Goal: Information Seeking & Learning: Check status

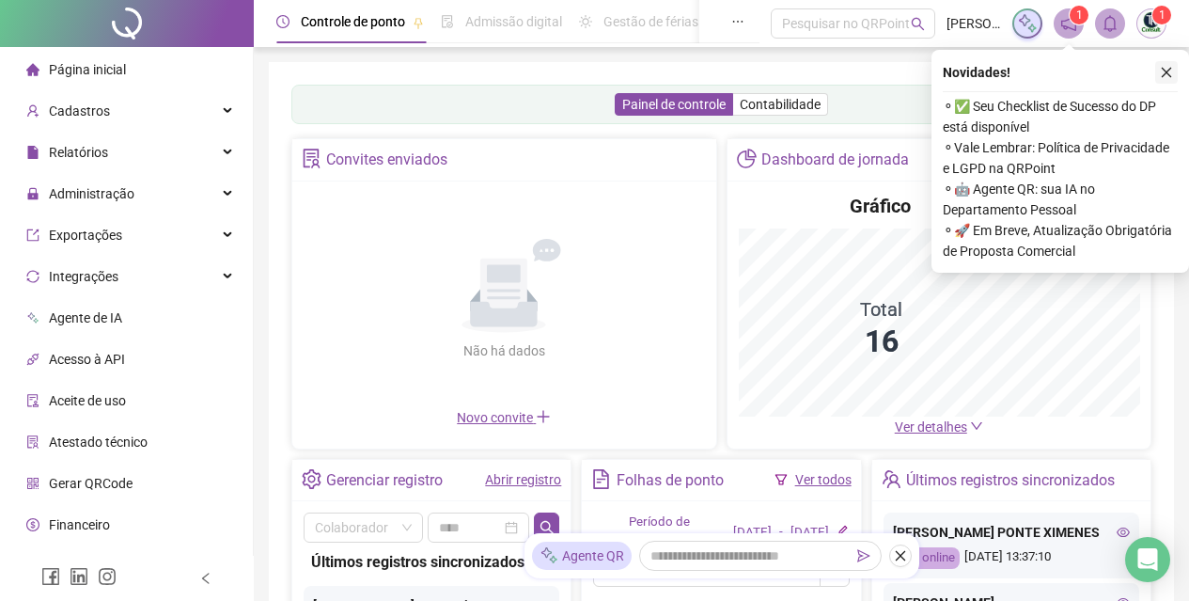
click at [1166, 79] on button "button" at bounding box center [1166, 72] width 23 height 23
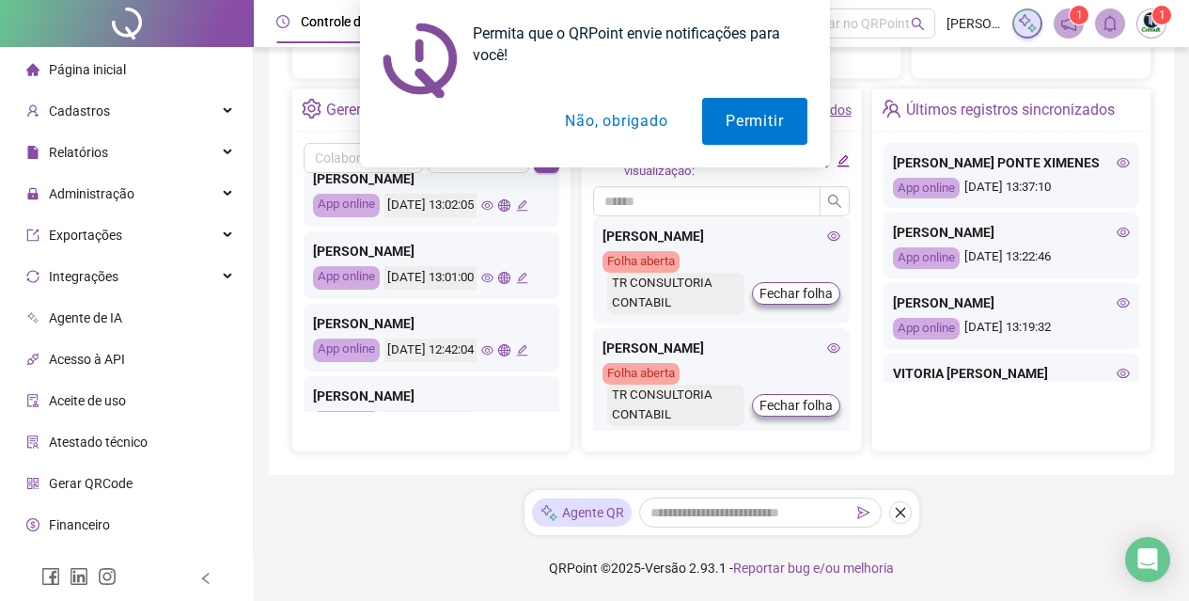
scroll to position [664, 0]
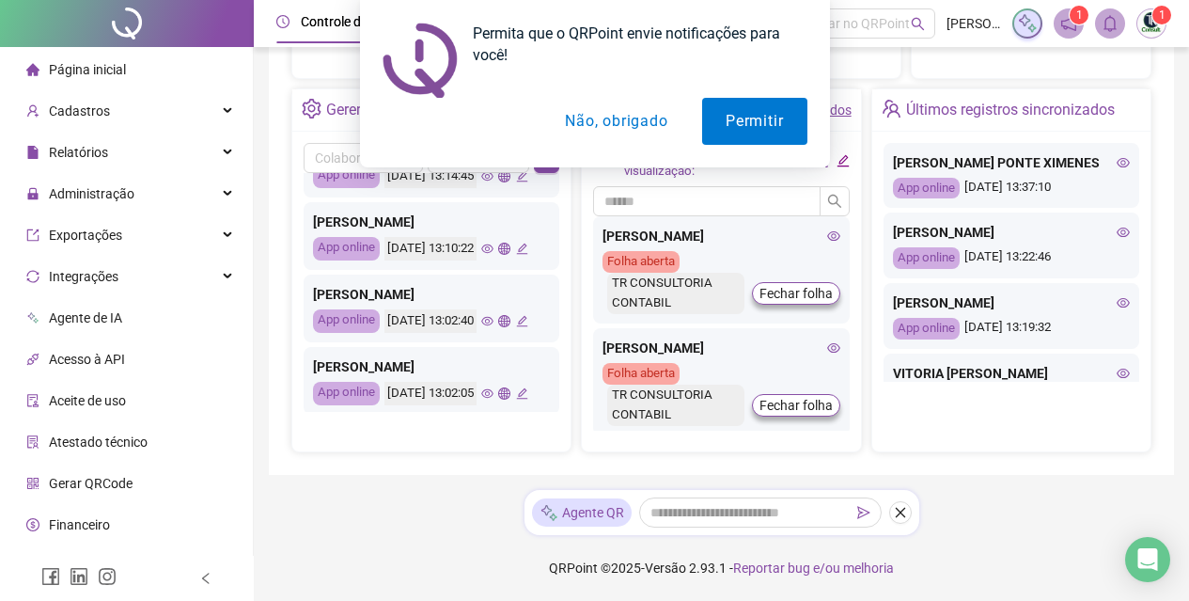
click at [608, 116] on button "Não, obrigado" at bounding box center [615, 121] width 149 height 47
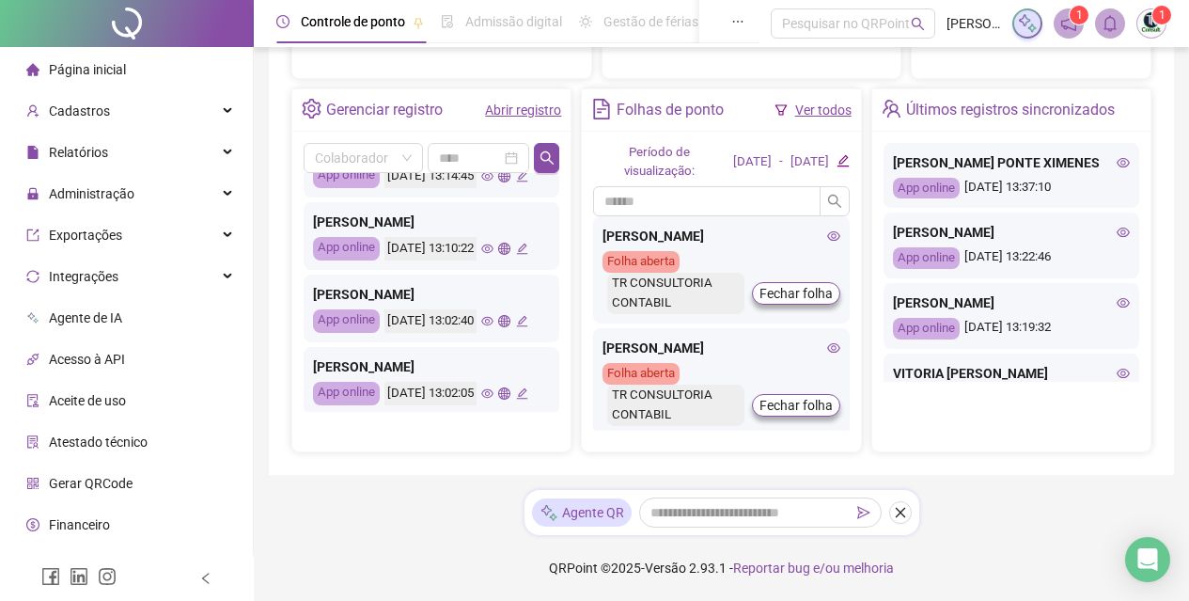
click at [399, 87] on div "[PERSON_NAME]" at bounding box center [431, 77] width 237 height 21
click at [478, 116] on div "[DATE] 13:15:01" at bounding box center [456, 103] width 144 height 23
click at [516, 110] on icon "edit" at bounding box center [522, 104] width 12 height 12
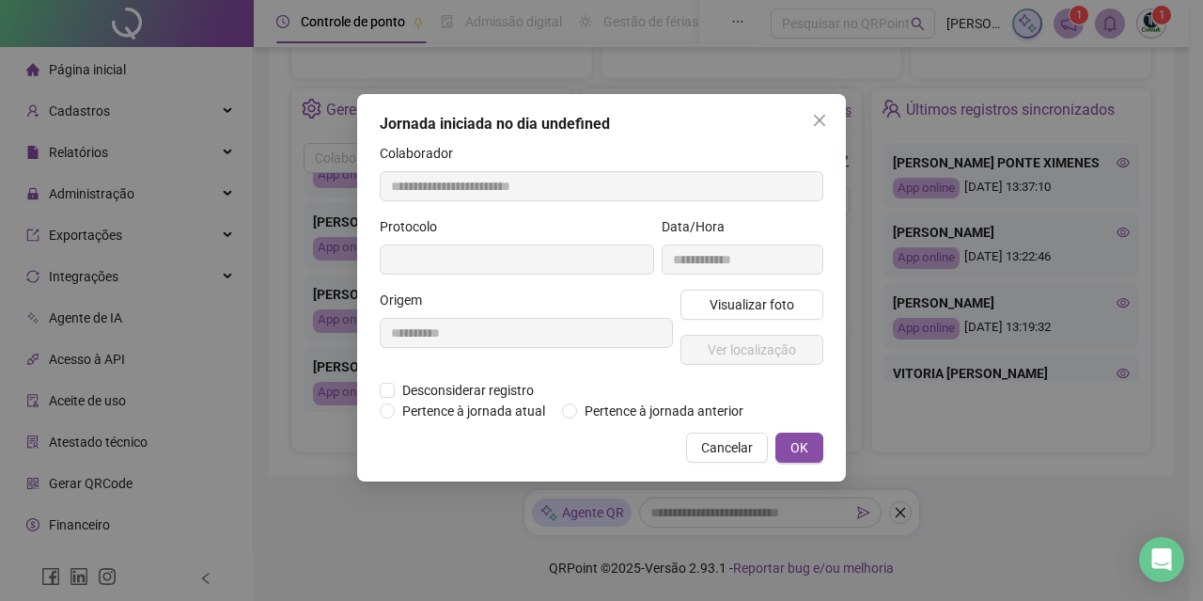
type input "**********"
click at [755, 313] on span "Visualizar foto" at bounding box center [752, 304] width 85 height 21
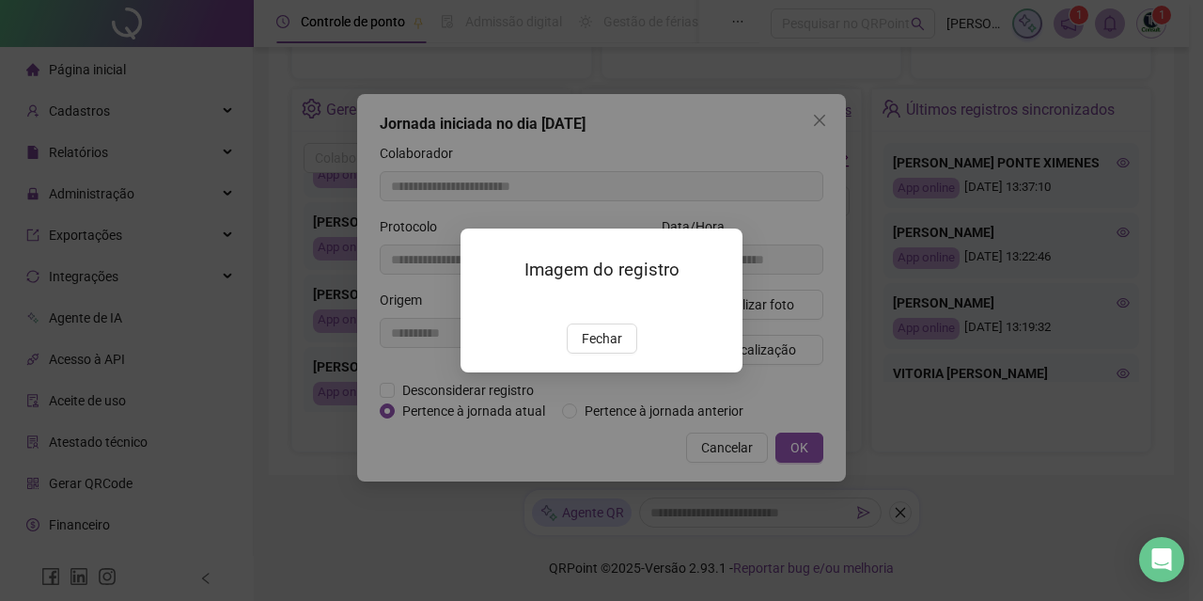
click at [788, 336] on div "Imagem do registro Fechar" at bounding box center [601, 300] width 1203 height 601
click at [601, 349] on span "Fechar" at bounding box center [602, 338] width 40 height 21
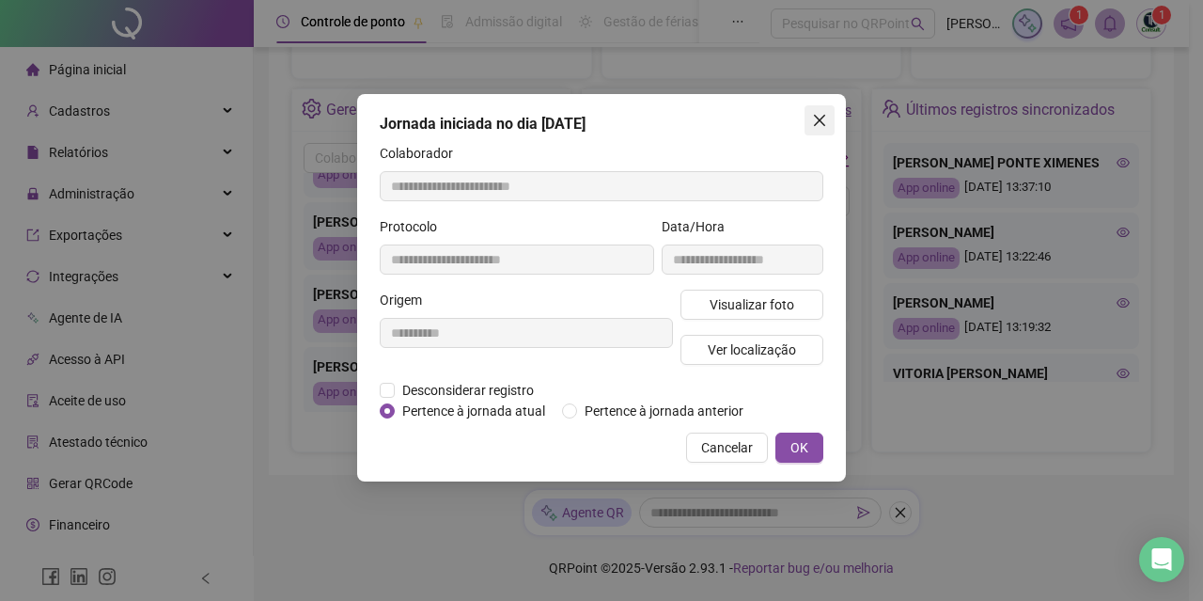
click at [828, 119] on span "Close" at bounding box center [820, 120] width 30 height 15
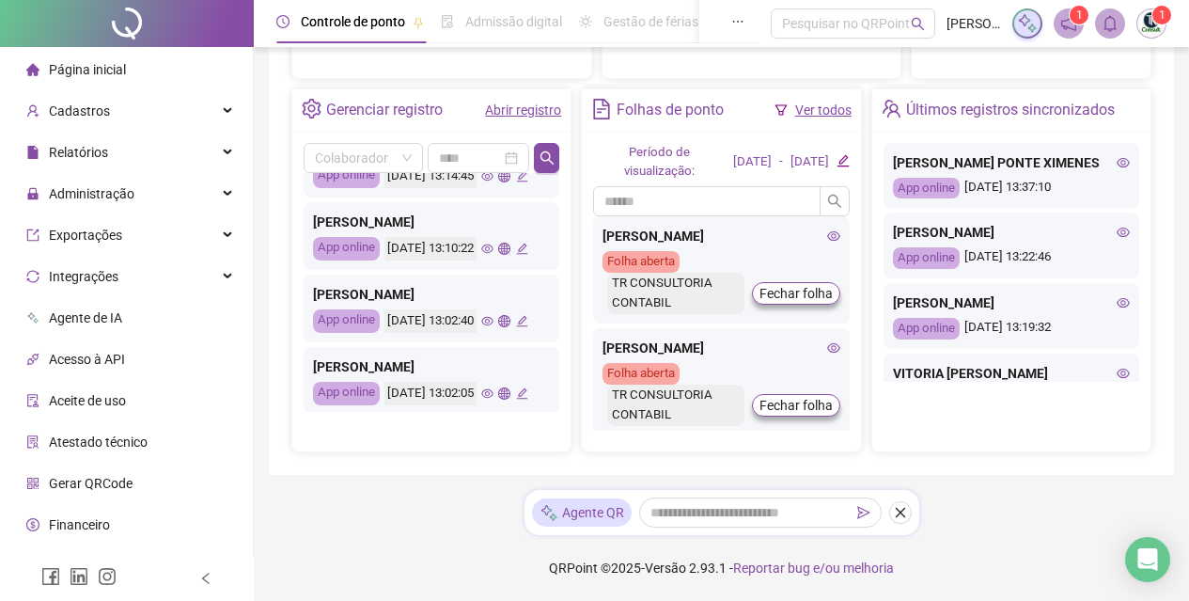
click at [516, 182] on icon "edit" at bounding box center [522, 176] width 12 height 12
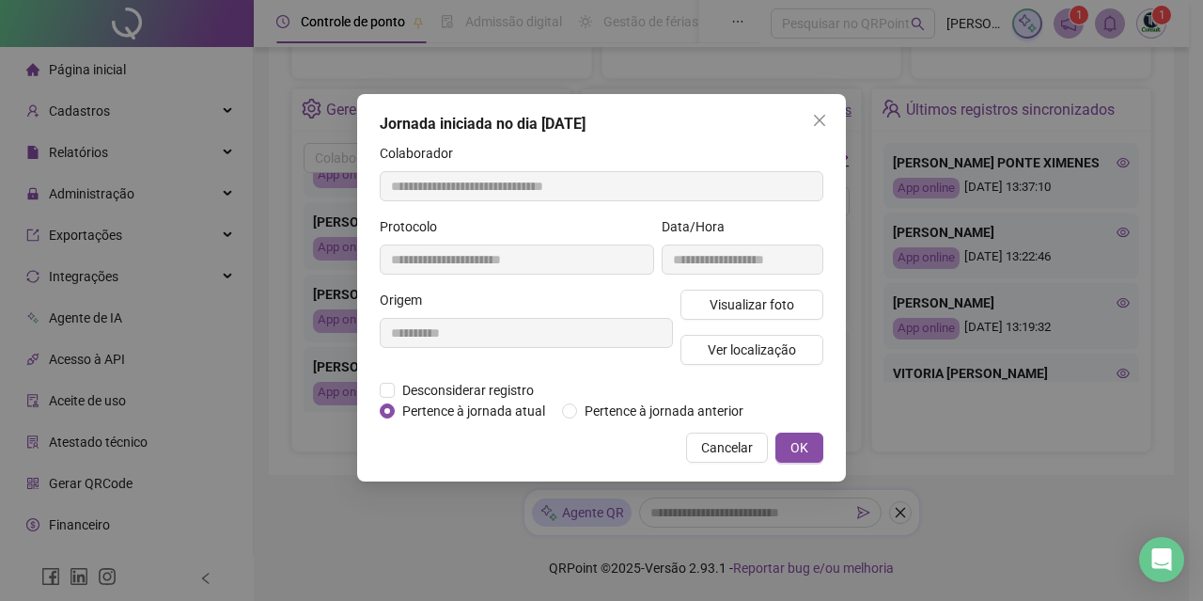
type input "**********"
click at [729, 309] on span "Visualizar foto" at bounding box center [752, 304] width 85 height 21
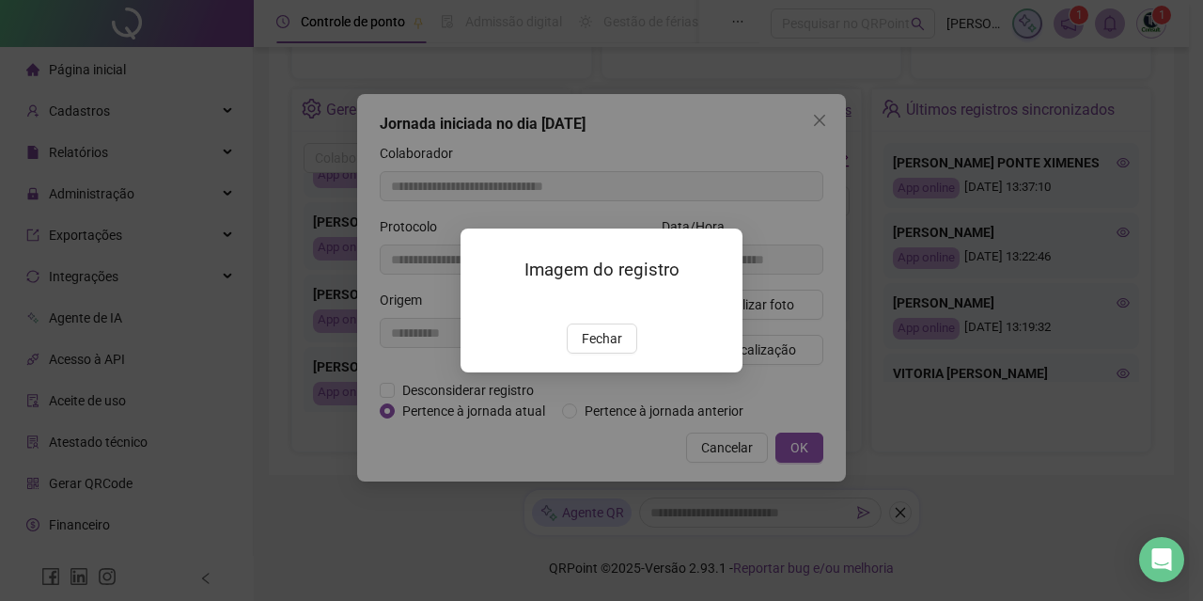
click at [779, 261] on div "Imagem do registro Fechar" at bounding box center [601, 300] width 1203 height 601
click at [602, 349] on span "Fechar" at bounding box center [602, 338] width 40 height 21
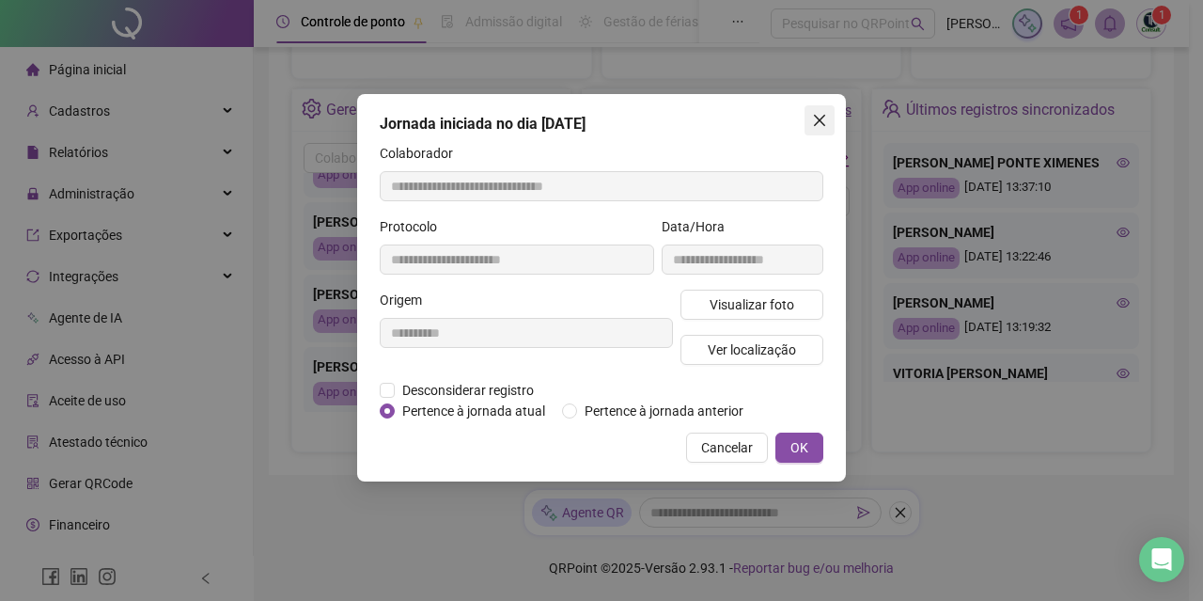
click at [820, 117] on icon "close" at bounding box center [819, 120] width 15 height 15
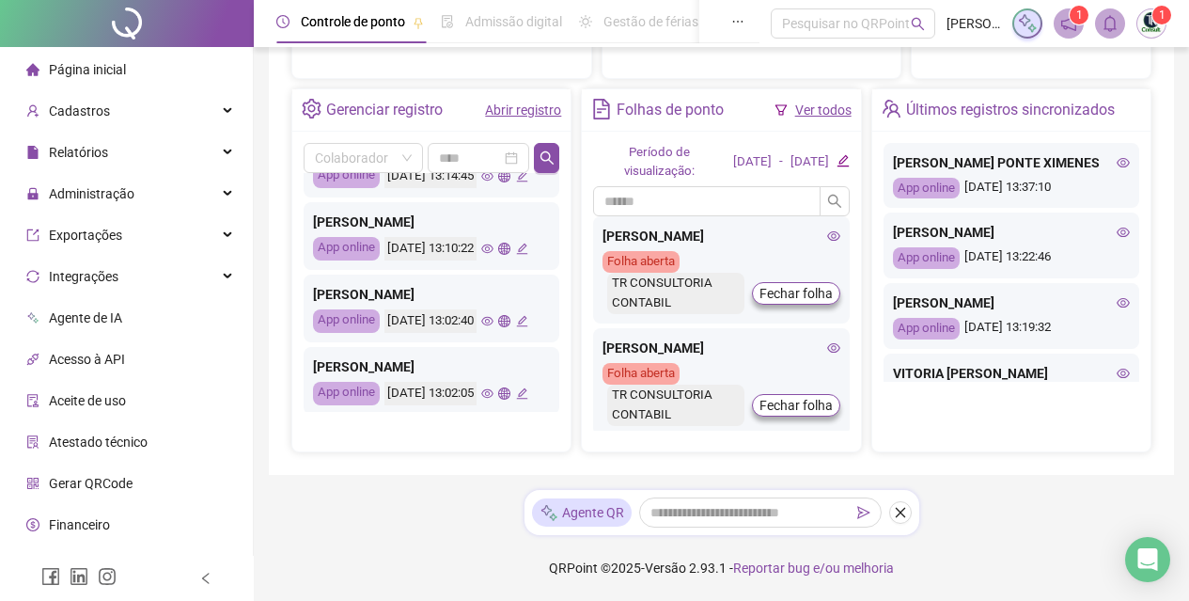
click at [478, 188] on div "[DATE] 13:14:45" at bounding box center [456, 175] width 144 height 23
click at [516, 182] on icon "edit" at bounding box center [522, 176] width 12 height 12
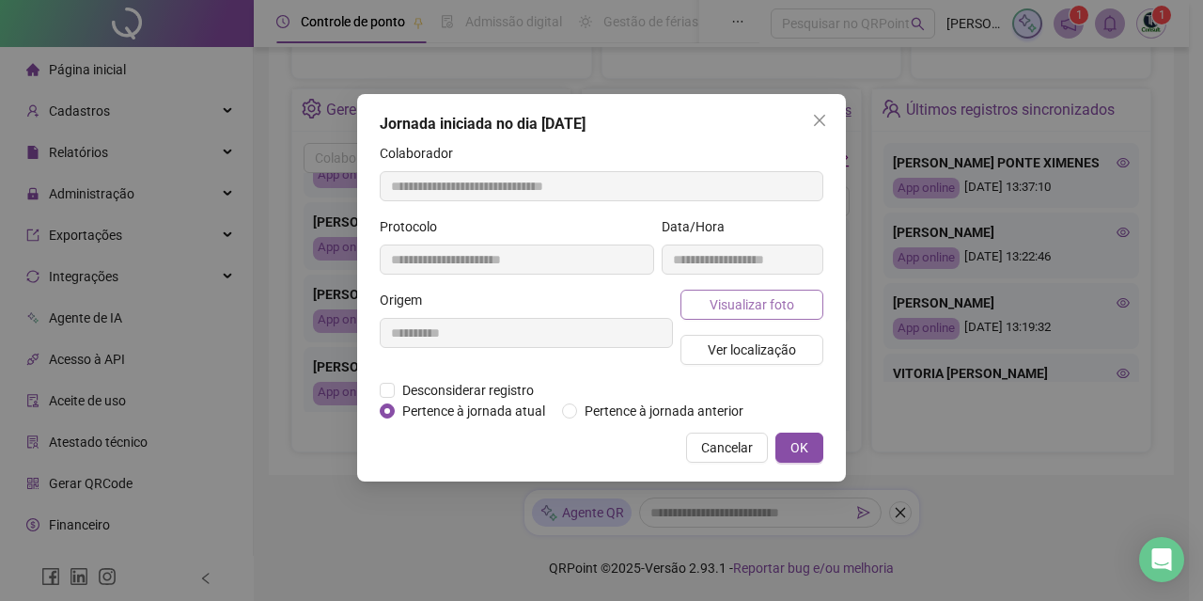
click at [770, 305] on span "Visualizar foto" at bounding box center [752, 304] width 85 height 21
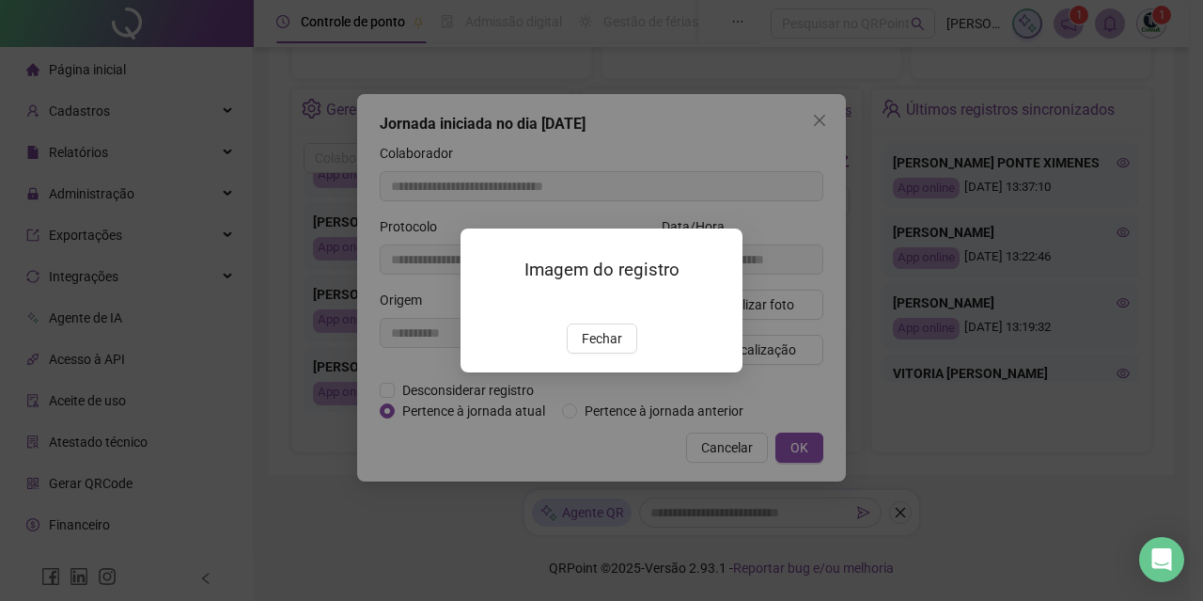
click at [781, 322] on div "Imagem do registro Fechar" at bounding box center [601, 300] width 1203 height 601
drag, startPoint x: 791, startPoint y: 376, endPoint x: 754, endPoint y: 398, distance: 43.4
click at [778, 396] on div "Imagem do registro Fechar" at bounding box center [601, 300] width 1203 height 601
click at [609, 349] on span "Fechar" at bounding box center [602, 338] width 40 height 21
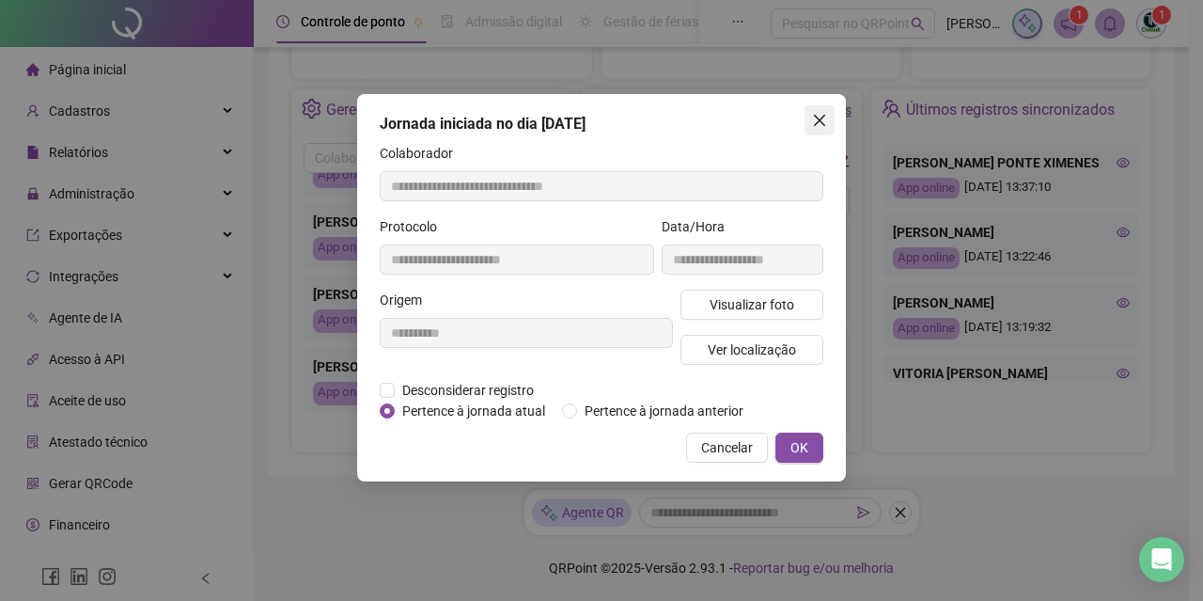
click at [821, 131] on button "Close" at bounding box center [820, 120] width 30 height 30
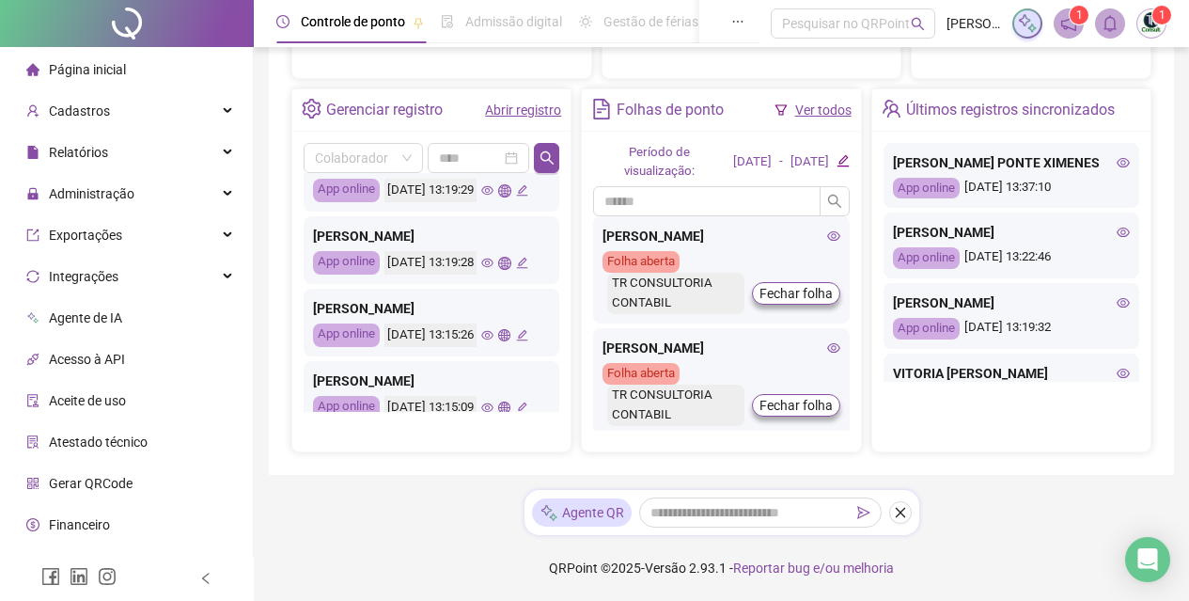
scroll to position [476, 0]
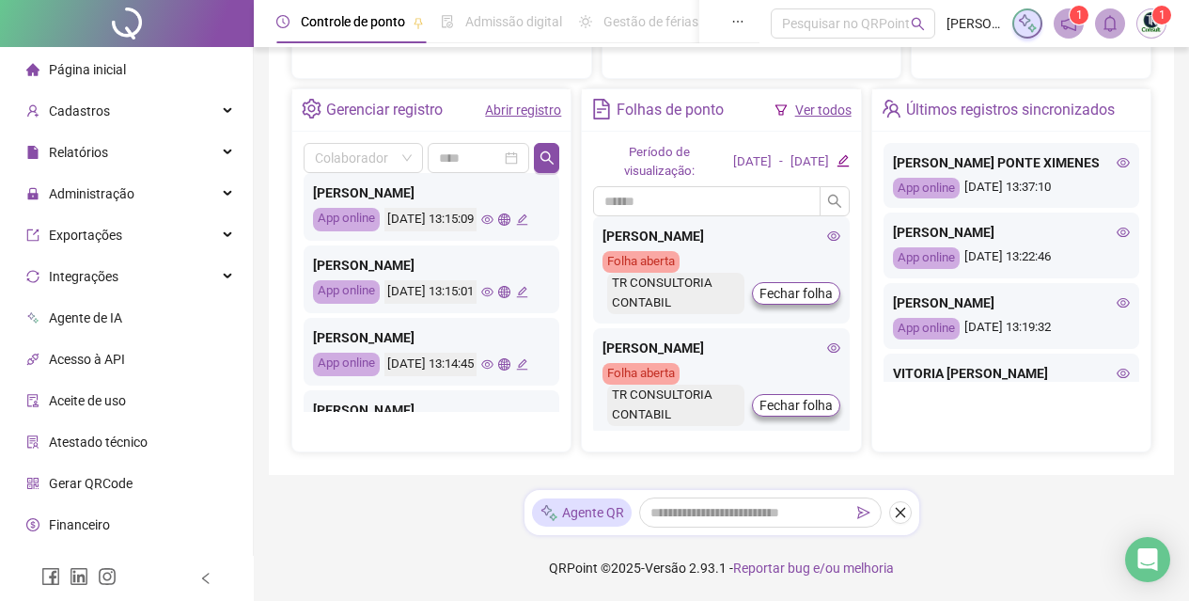
click at [516, 153] on icon "edit" at bounding box center [521, 147] width 11 height 11
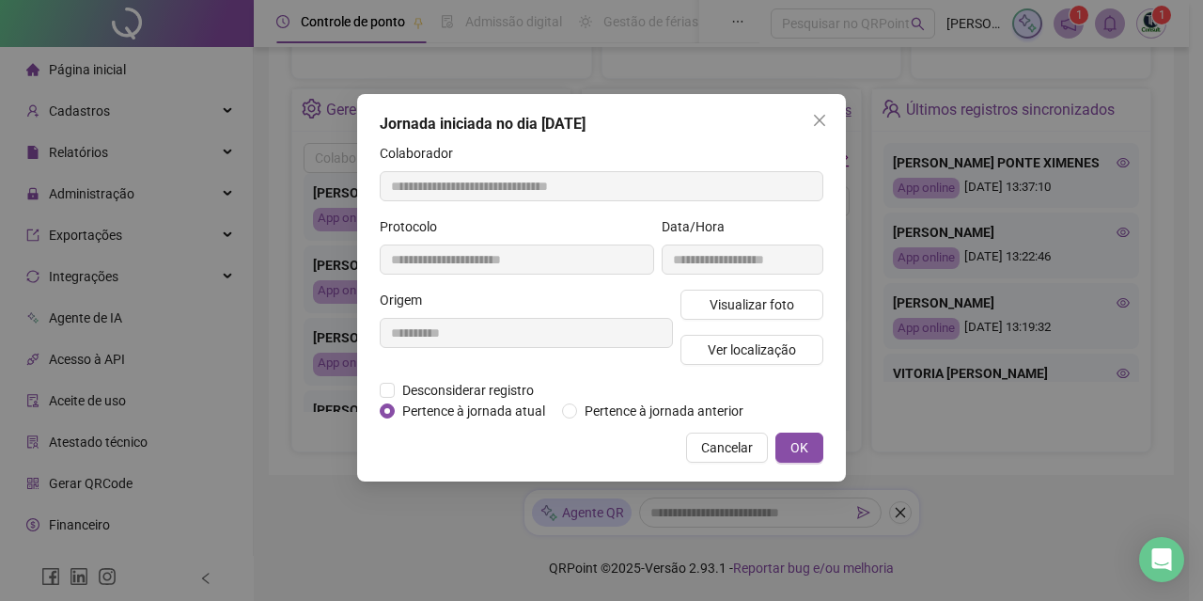
type input "**********"
click at [743, 309] on span "Visualizar foto" at bounding box center [752, 304] width 85 height 21
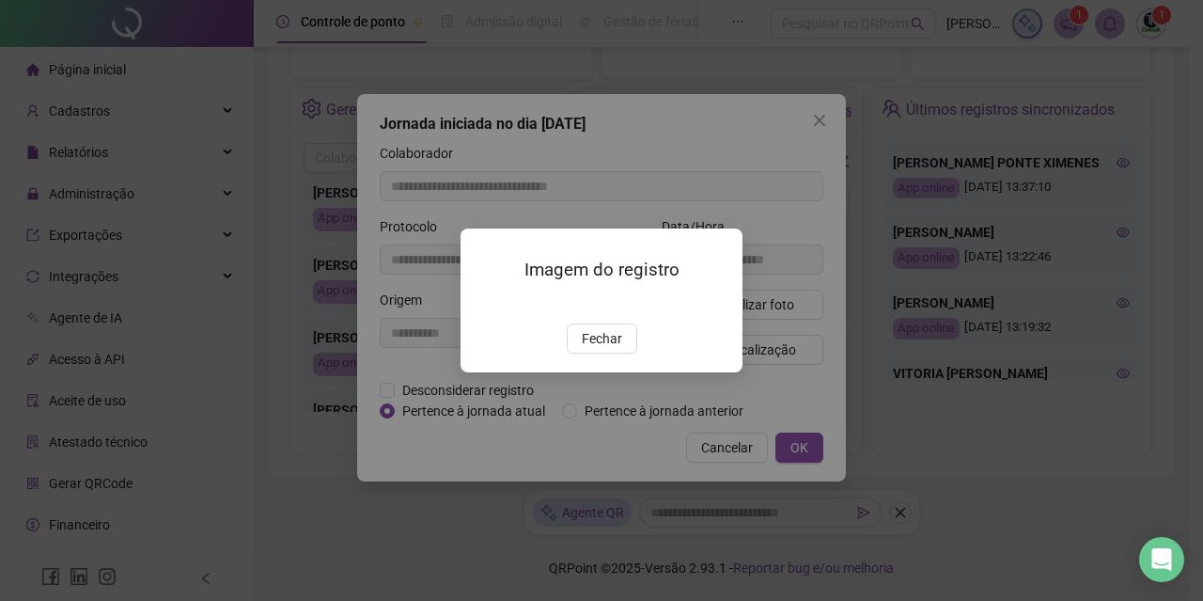
click at [754, 175] on div "Imagem do registro Fechar" at bounding box center [601, 300] width 1203 height 601
click at [607, 349] on span "Fechar" at bounding box center [602, 338] width 40 height 21
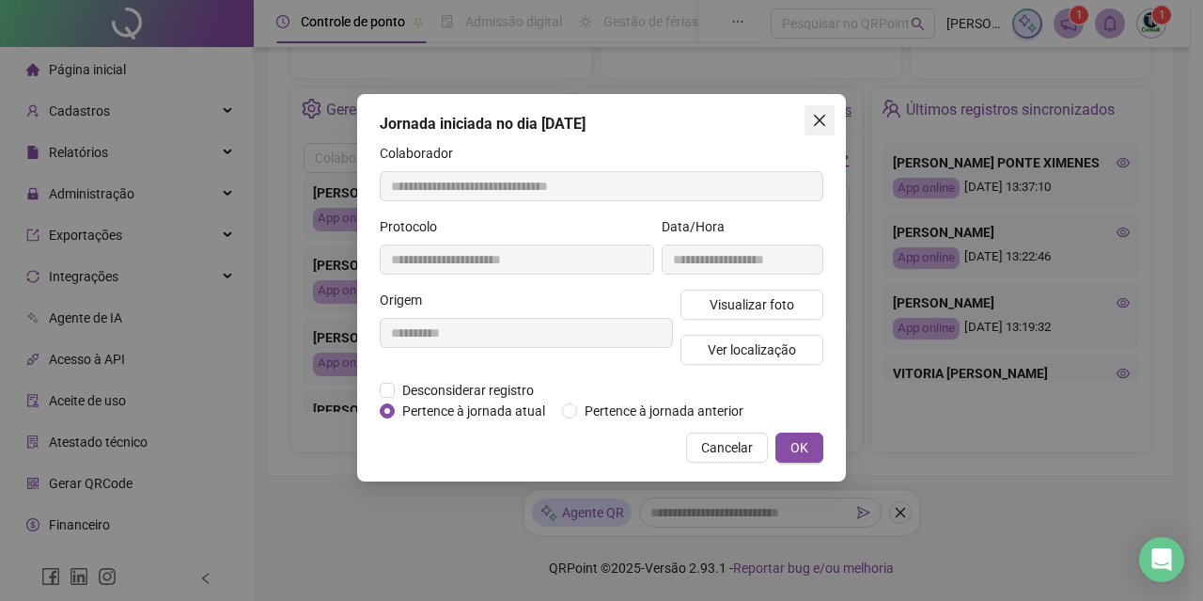
click at [824, 128] on button "Close" at bounding box center [820, 120] width 30 height 30
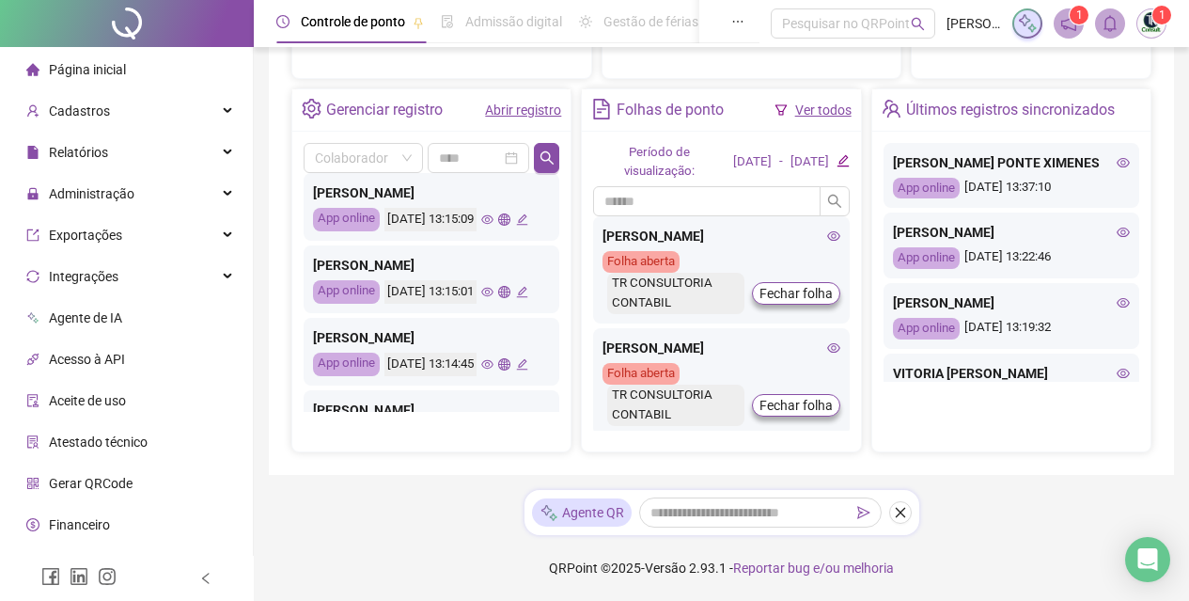
click at [516, 226] on icon "edit" at bounding box center [522, 219] width 12 height 12
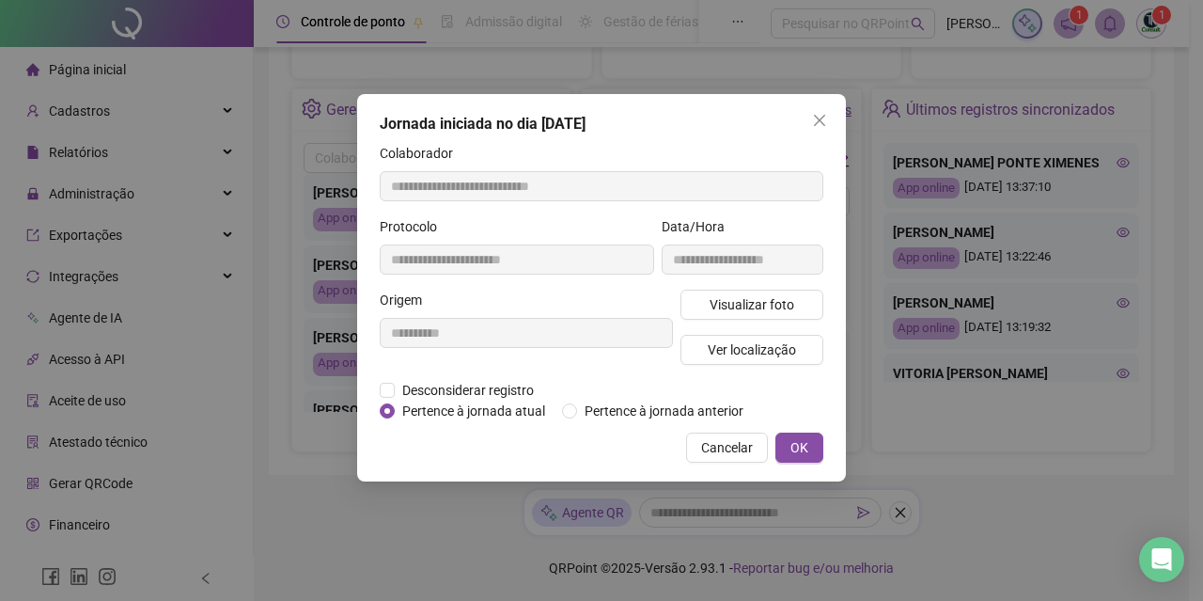
type input "**********"
click at [803, 302] on button "Visualizar foto" at bounding box center [751, 304] width 143 height 30
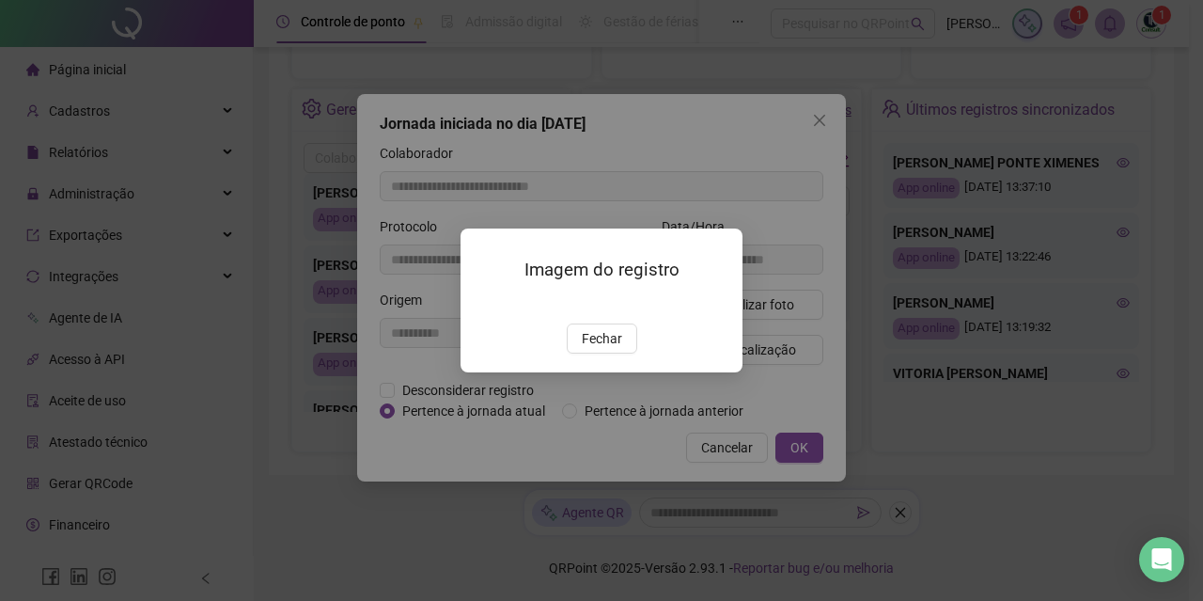
click at [877, 238] on div "Imagem do registro Fechar" at bounding box center [601, 300] width 1203 height 601
click at [617, 372] on div "Imagem do registro Fechar" at bounding box center [602, 300] width 282 height 144
click at [609, 349] on span "Fechar" at bounding box center [602, 338] width 40 height 21
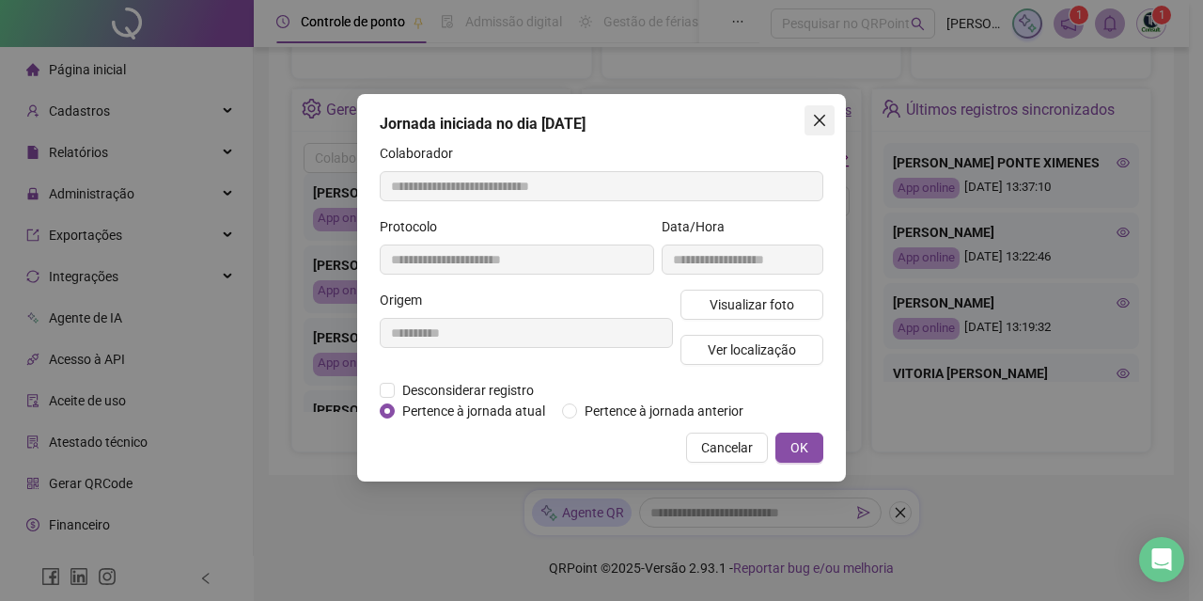
click at [812, 110] on button "Close" at bounding box center [820, 120] width 30 height 30
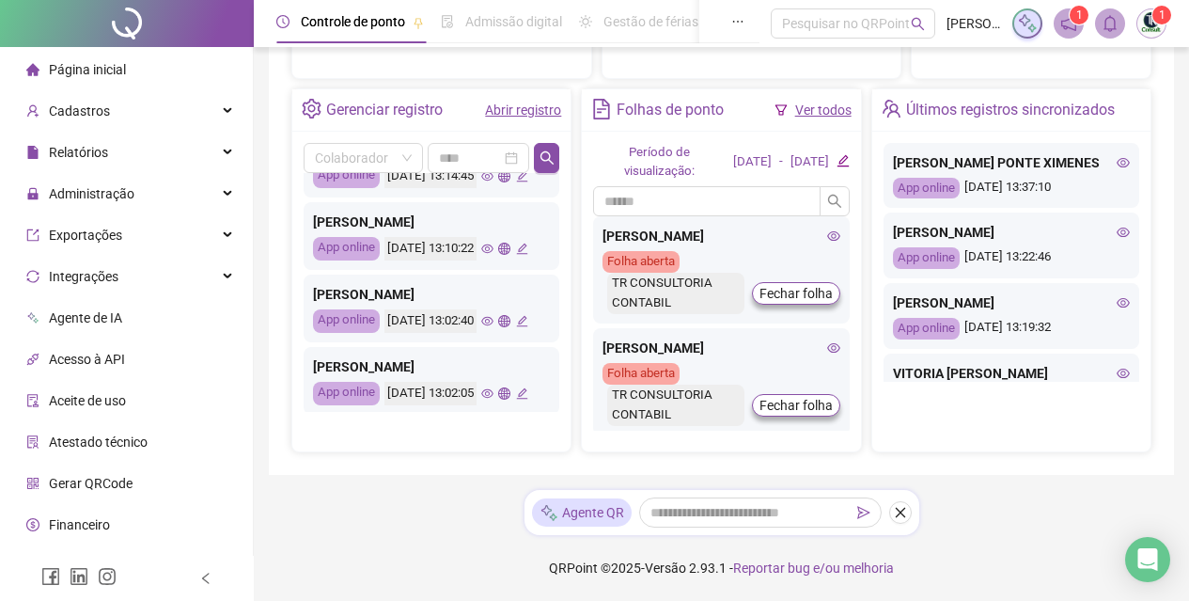
scroll to position [289, 0]
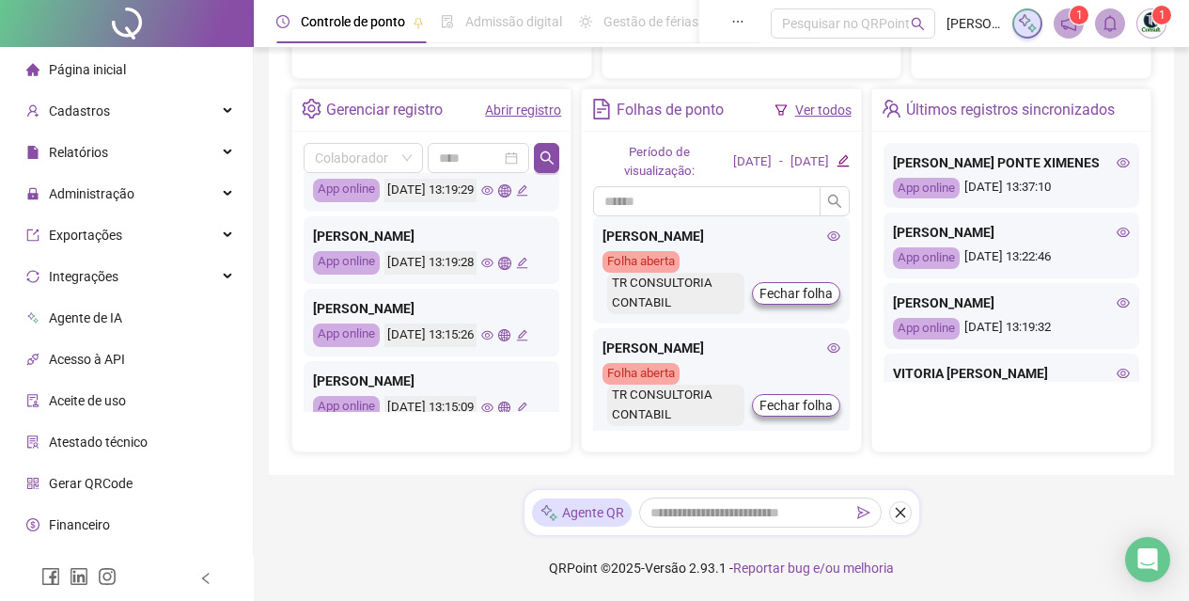
click at [516, 196] on icon "edit" at bounding box center [522, 190] width 12 height 12
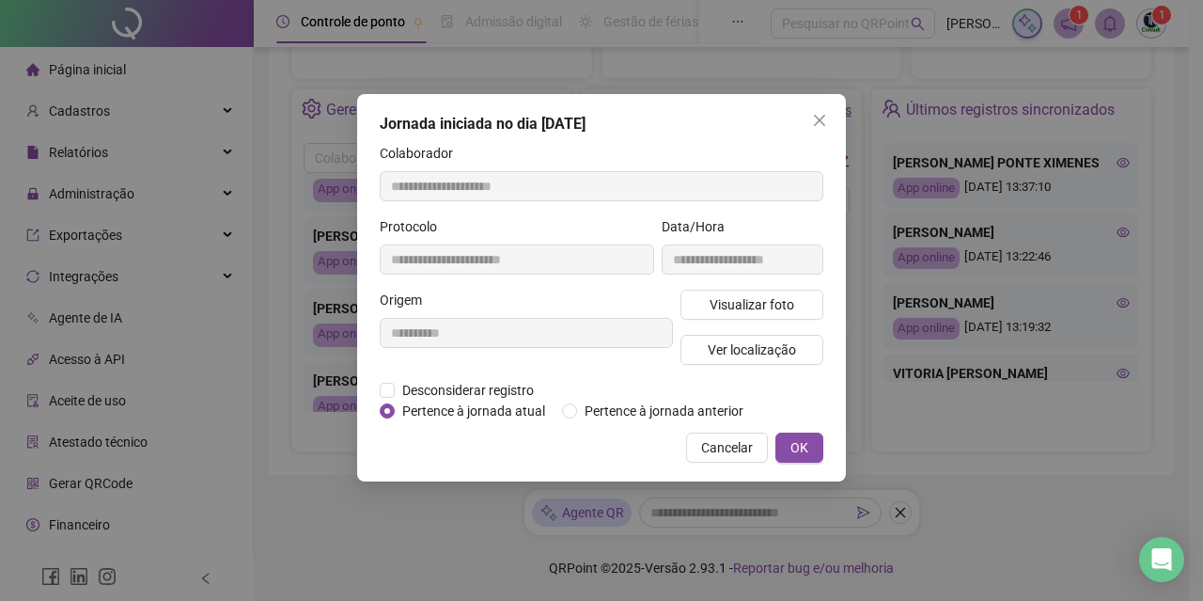
type input "**********"
click at [774, 293] on button "Visualizar foto" at bounding box center [751, 304] width 143 height 30
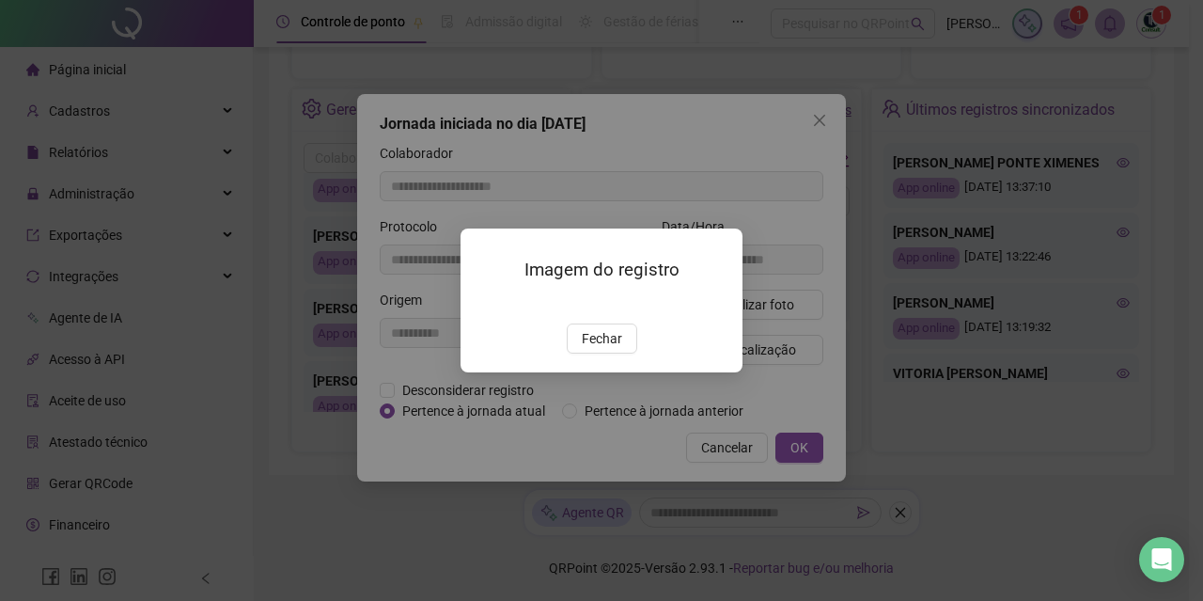
click at [774, 253] on div "Imagem do registro Fechar" at bounding box center [601, 300] width 1203 height 601
click at [900, 421] on div "Imagem do registro Fechar" at bounding box center [601, 300] width 1203 height 601
click at [773, 266] on div "Imagem do registro Fechar" at bounding box center [601, 300] width 1203 height 601
click at [602, 349] on span "Fechar" at bounding box center [602, 338] width 40 height 21
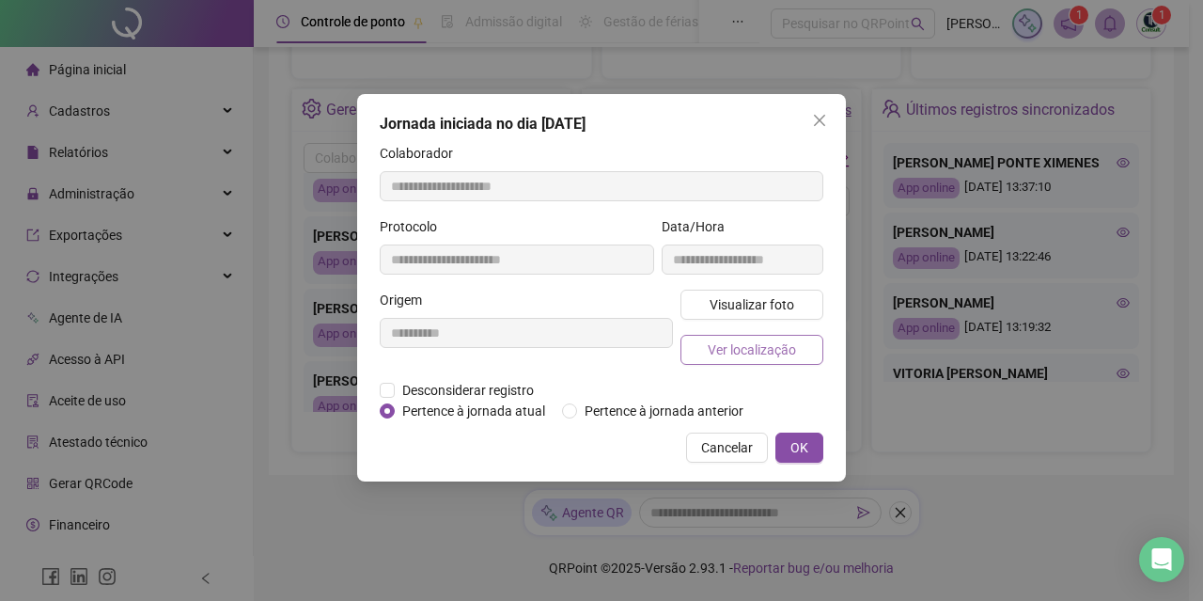
click at [724, 341] on span "Ver localização" at bounding box center [752, 349] width 88 height 21
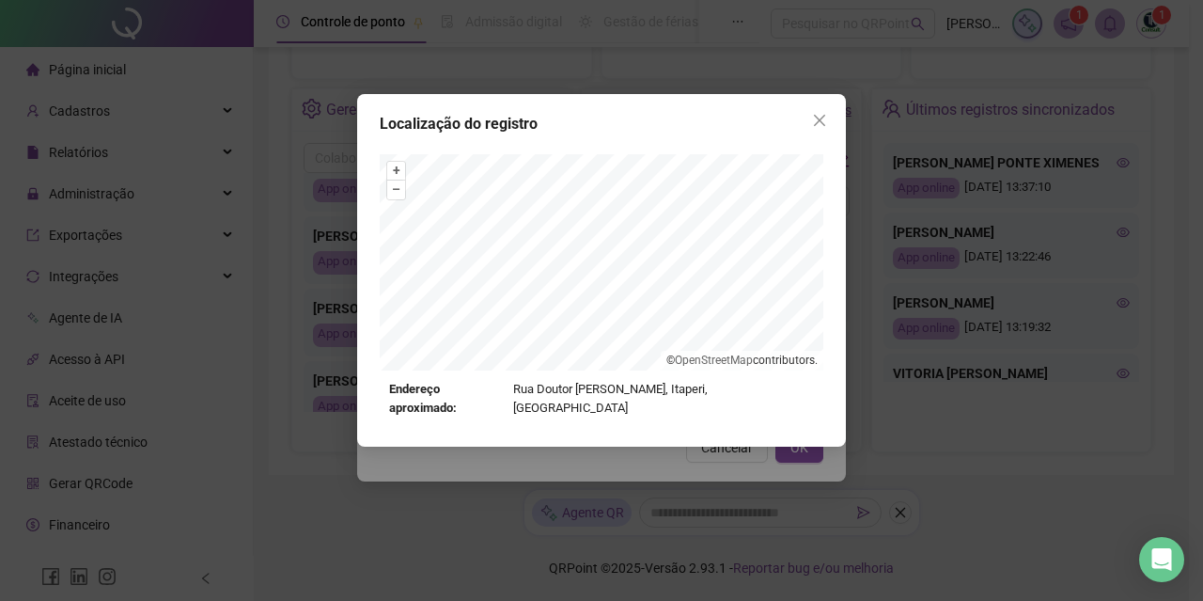
click at [633, 395] on div "+ – ⇧ › © OpenStreetMap contributors. Endereço aproximado: Rua Doutor [PERSON_N…" at bounding box center [602, 286] width 444 height 264
click at [815, 108] on button "Close" at bounding box center [820, 120] width 30 height 30
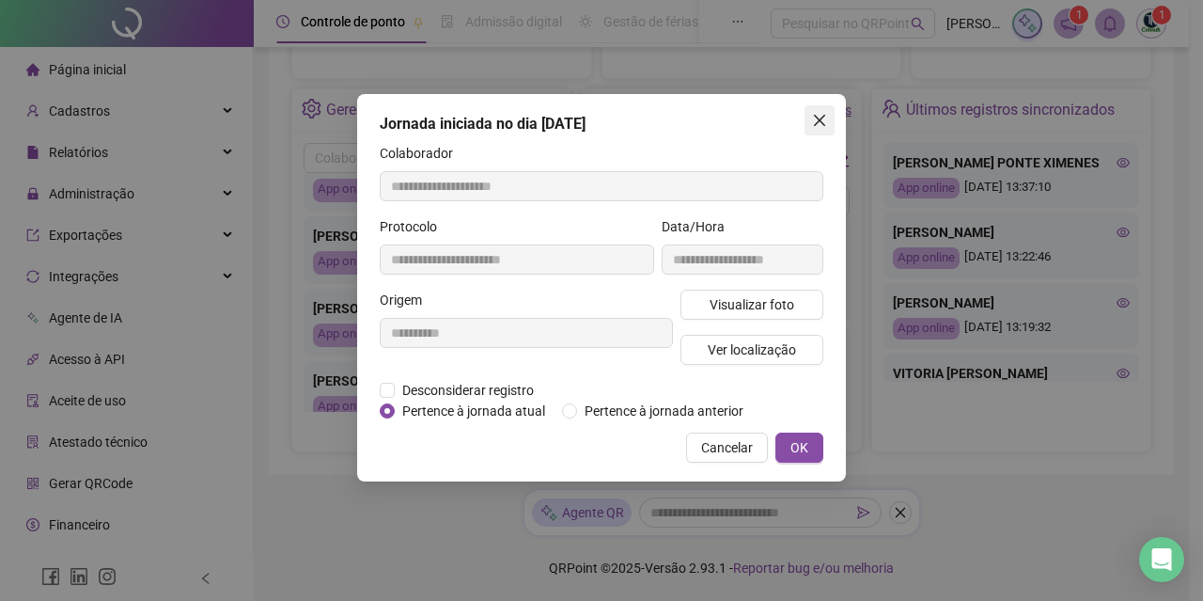
click at [826, 111] on button "Close" at bounding box center [820, 120] width 30 height 30
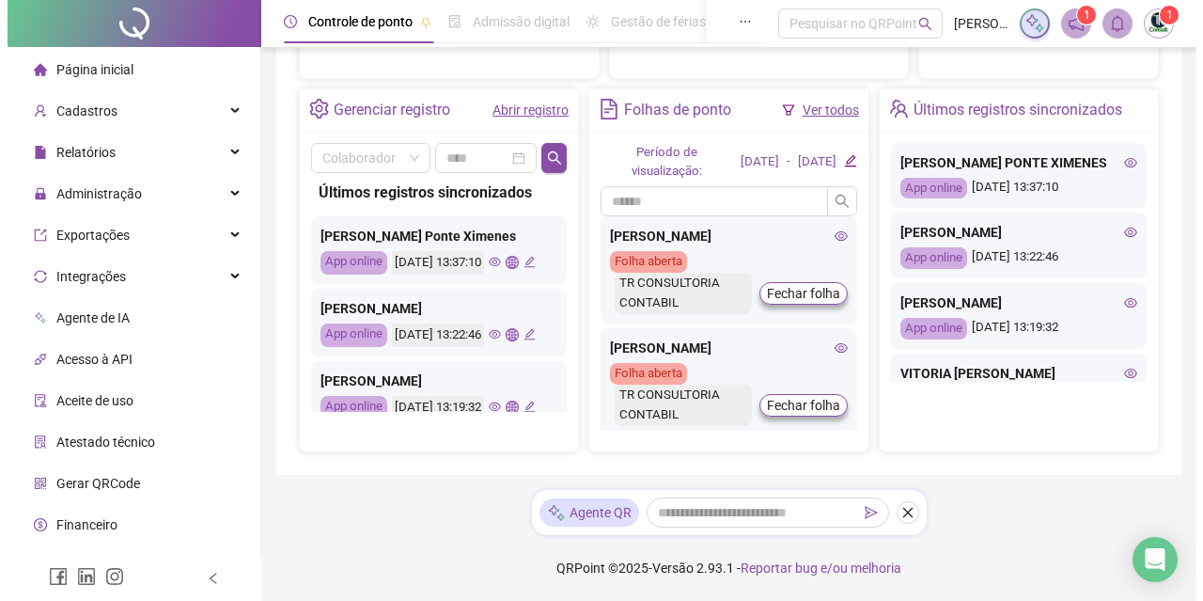
scroll to position [188, 0]
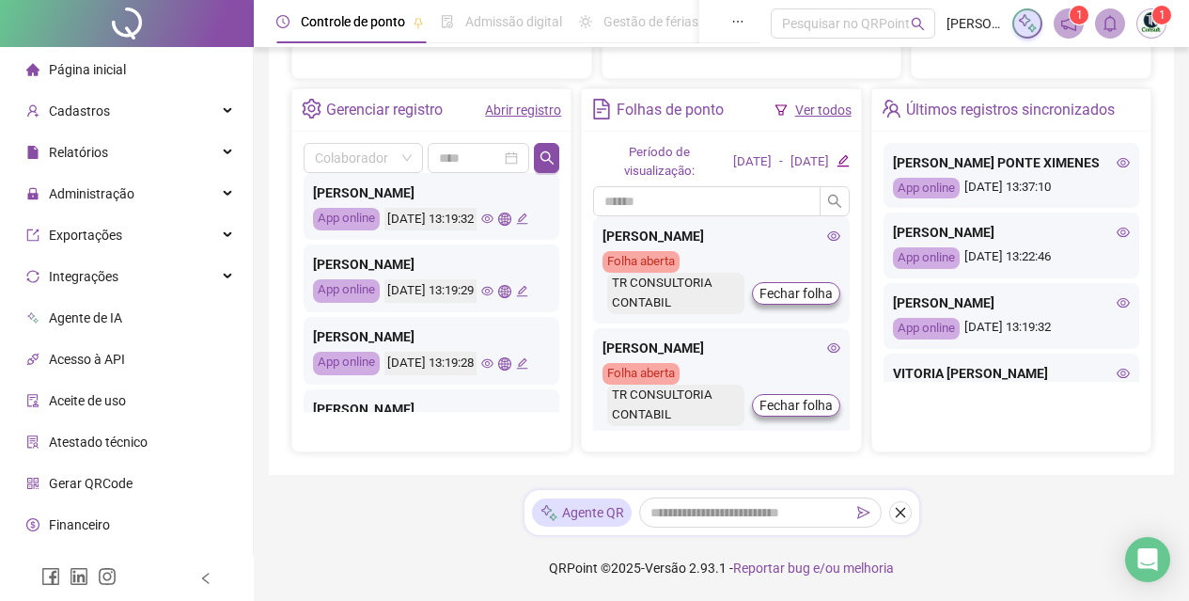
click at [481, 225] on icon "eye" at bounding box center [487, 218] width 12 height 12
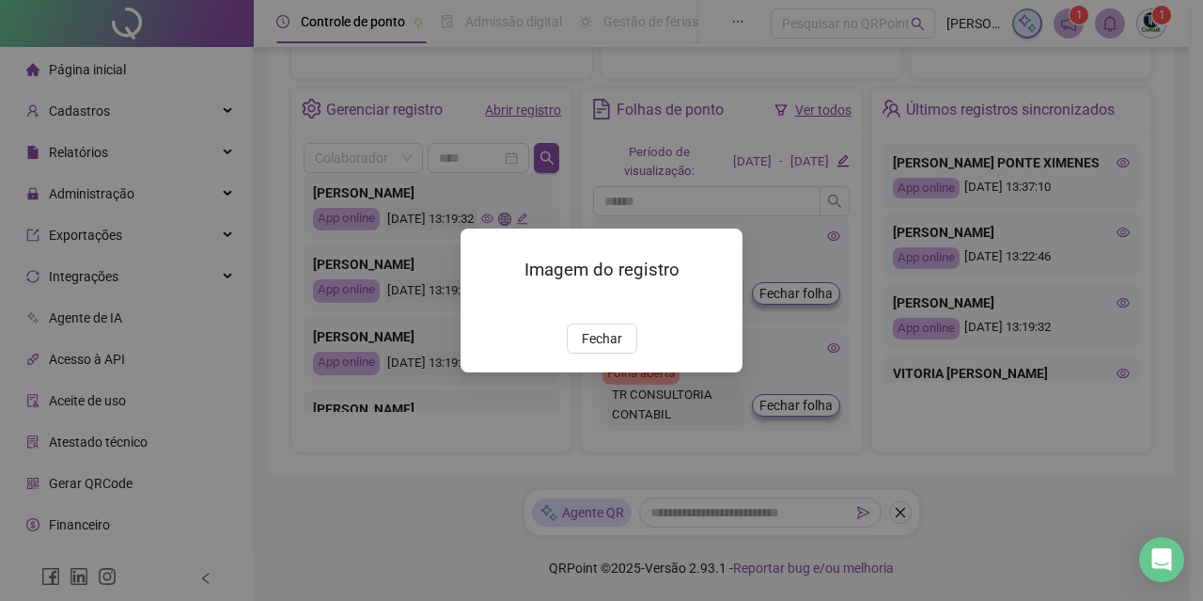
click at [435, 286] on div "Imagem do registro Fechar" at bounding box center [601, 300] width 1203 height 601
click at [619, 349] on span "Fechar" at bounding box center [602, 338] width 40 height 21
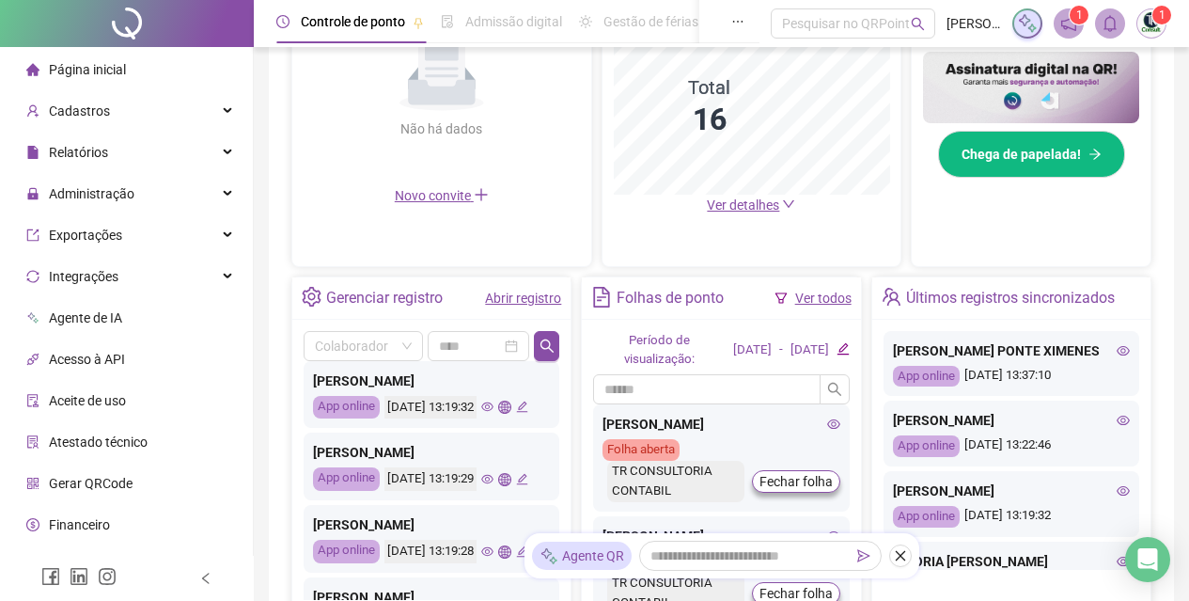
scroll to position [0, 0]
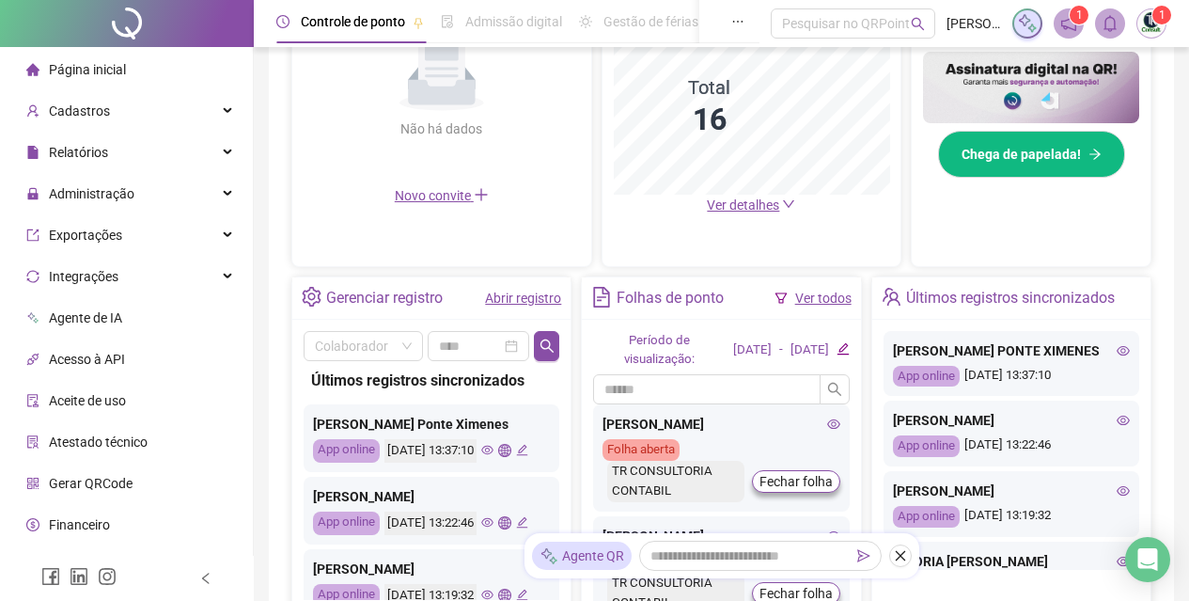
click at [442, 535] on div "[DATE] 13:22:46" at bounding box center [456, 522] width 144 height 23
click at [481, 527] on icon "eye" at bounding box center [487, 522] width 12 height 9
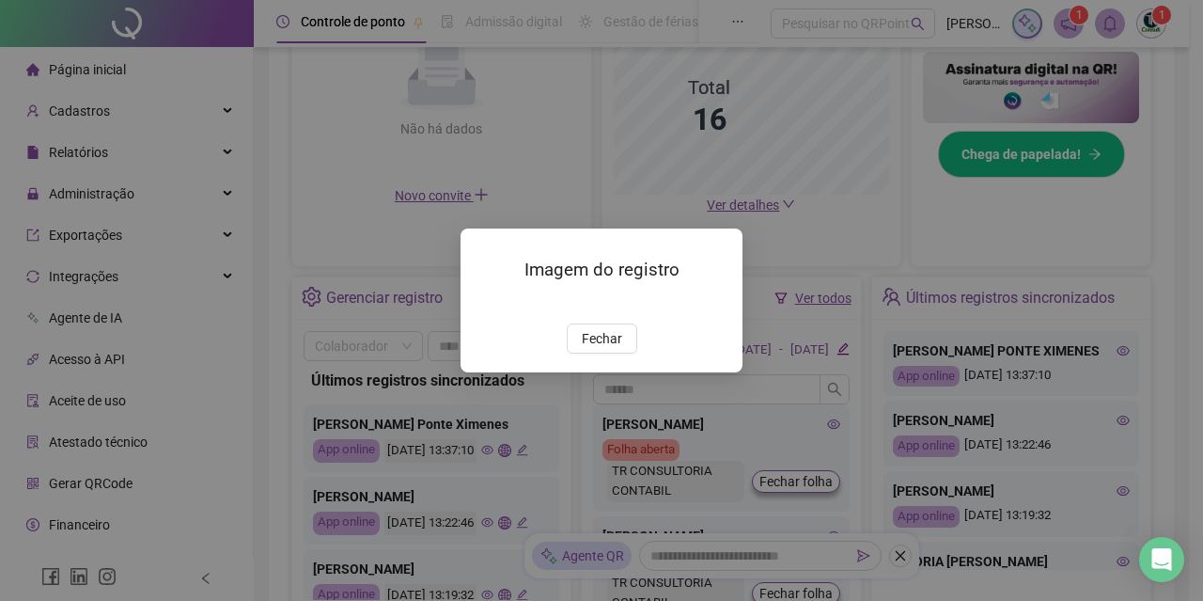
click at [438, 570] on div "Imagem do registro Fechar" at bounding box center [601, 300] width 1203 height 601
click at [597, 349] on span "Fechar" at bounding box center [602, 338] width 40 height 21
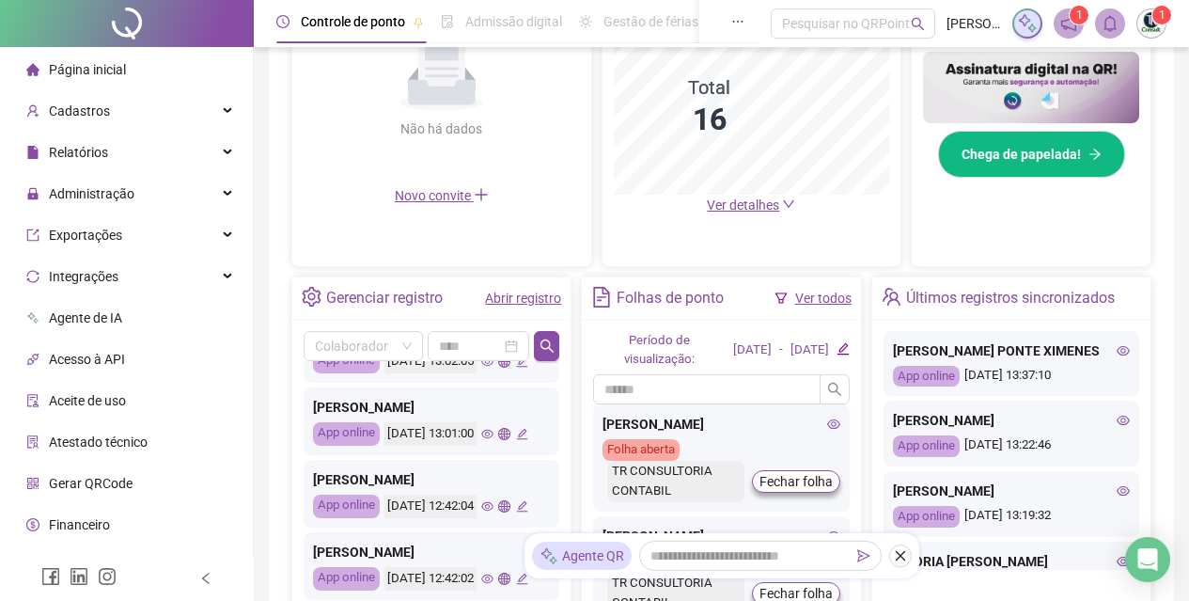
scroll to position [687, 0]
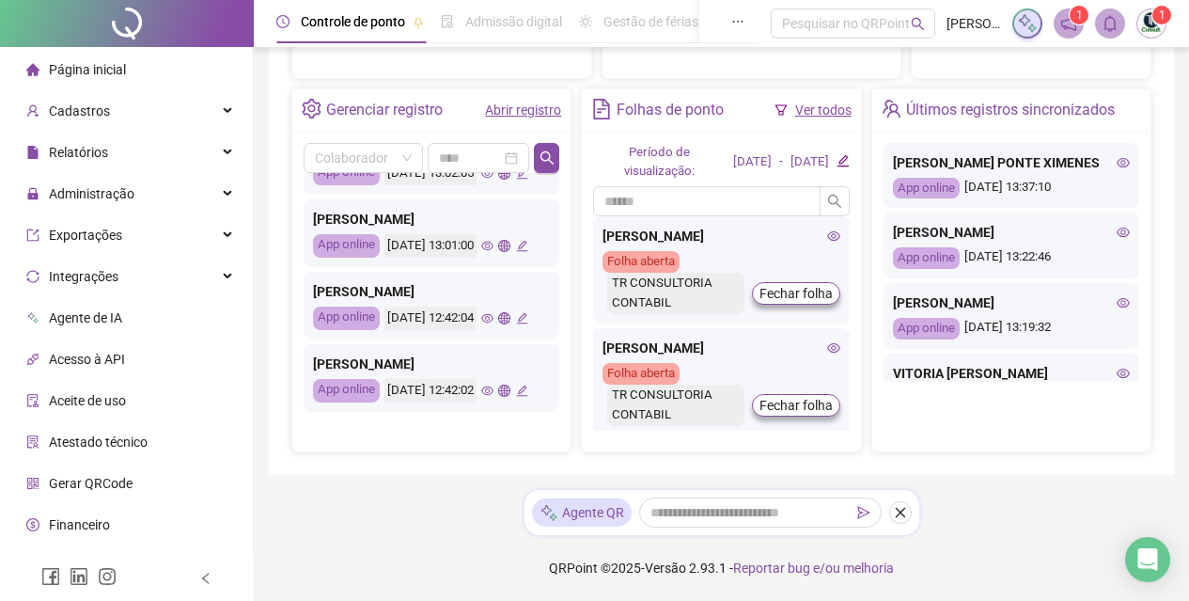
click at [481, 389] on icon "eye" at bounding box center [487, 390] width 12 height 12
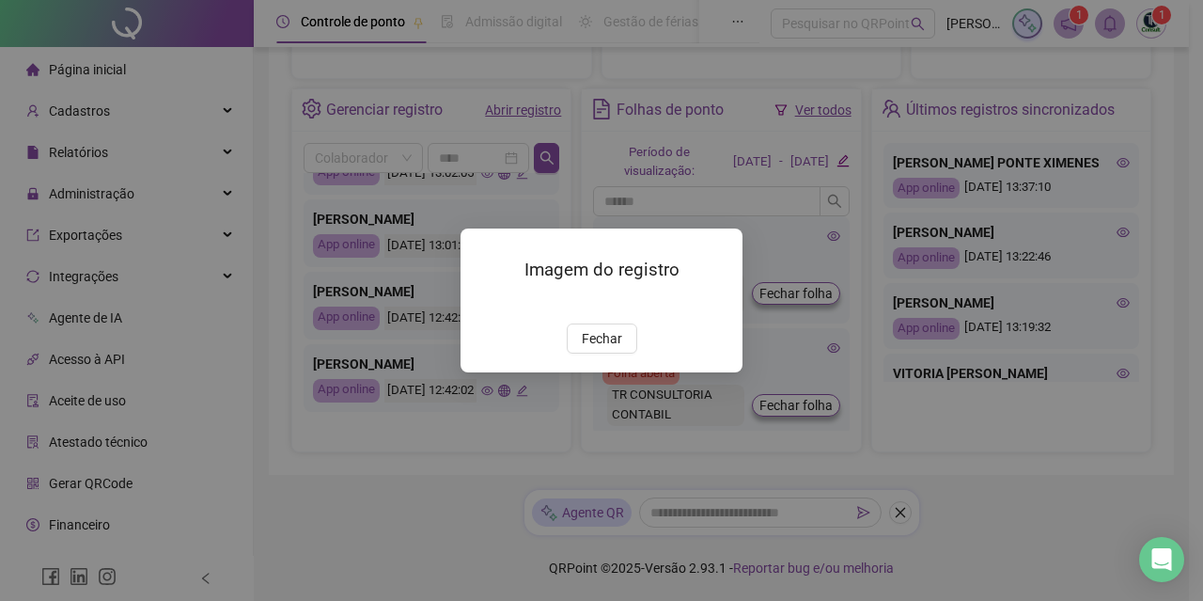
click at [441, 389] on div "Imagem do registro Fechar" at bounding box center [601, 300] width 1203 height 601
click at [585, 349] on span "Fechar" at bounding box center [602, 338] width 40 height 21
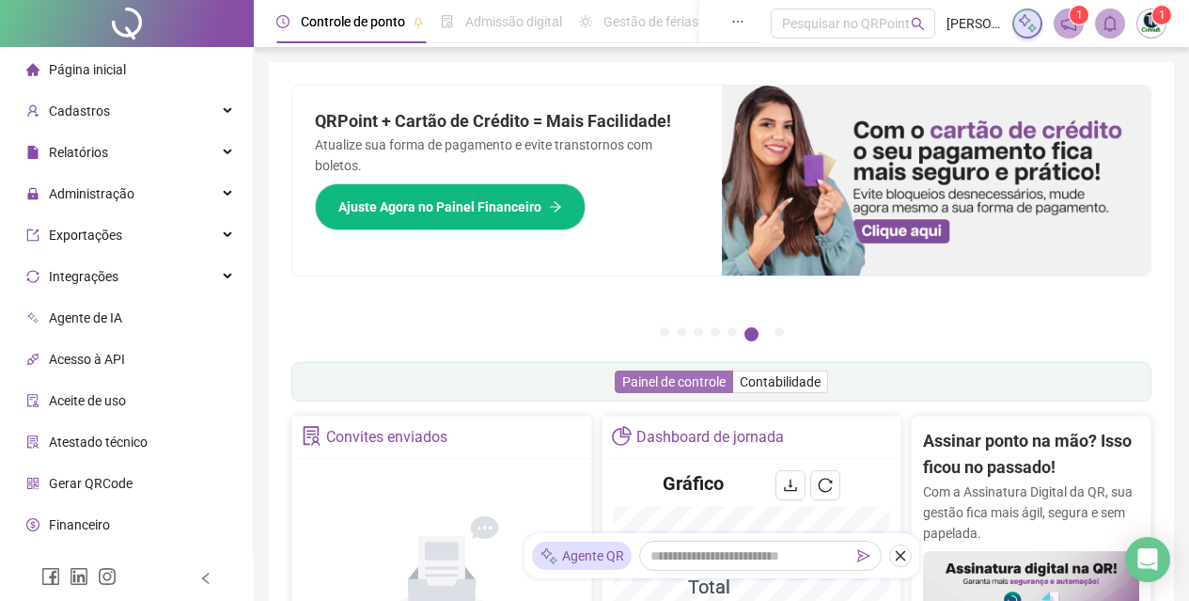
scroll to position [188, 0]
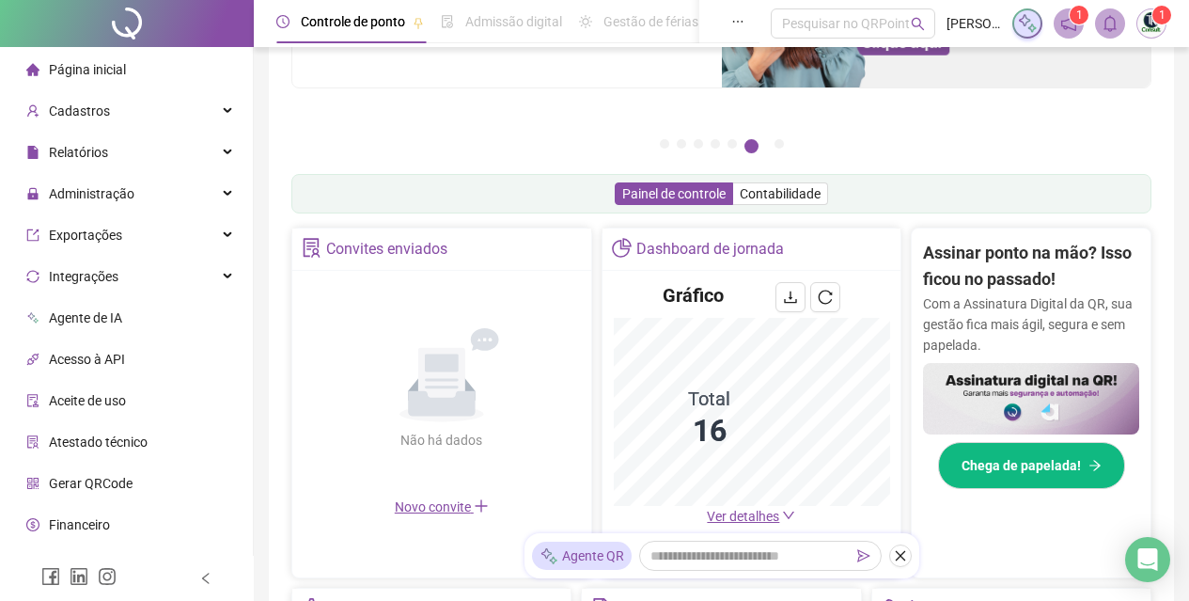
click at [744, 512] on span "Ver detalhes" at bounding box center [743, 515] width 72 height 15
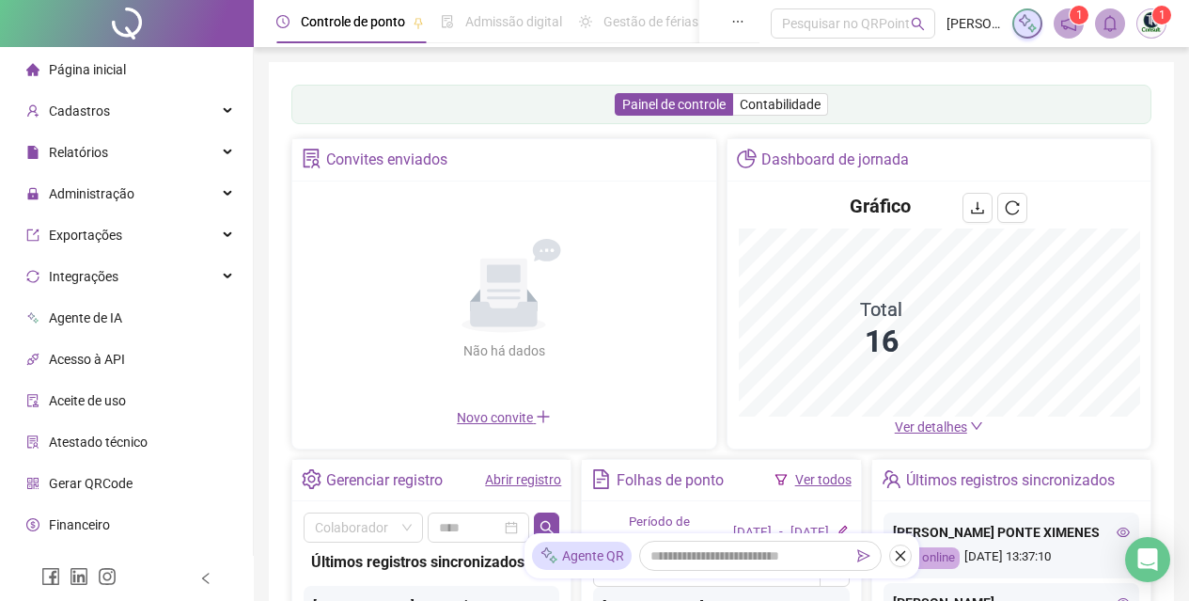
click at [930, 425] on span "Ver detalhes" at bounding box center [931, 426] width 72 height 15
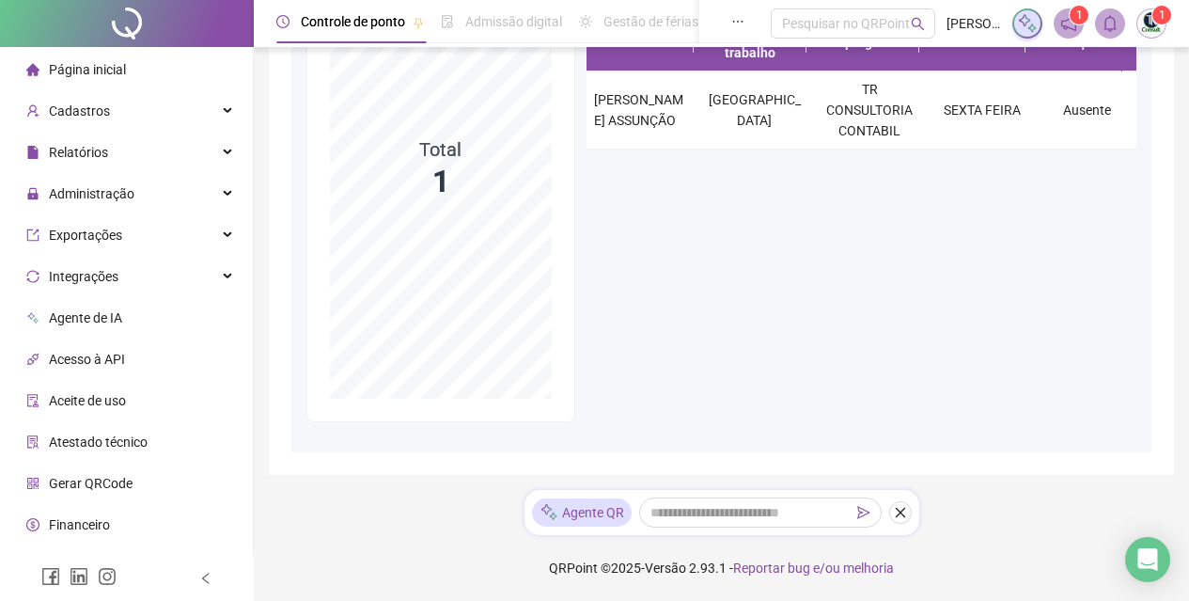
scroll to position [78, 0]
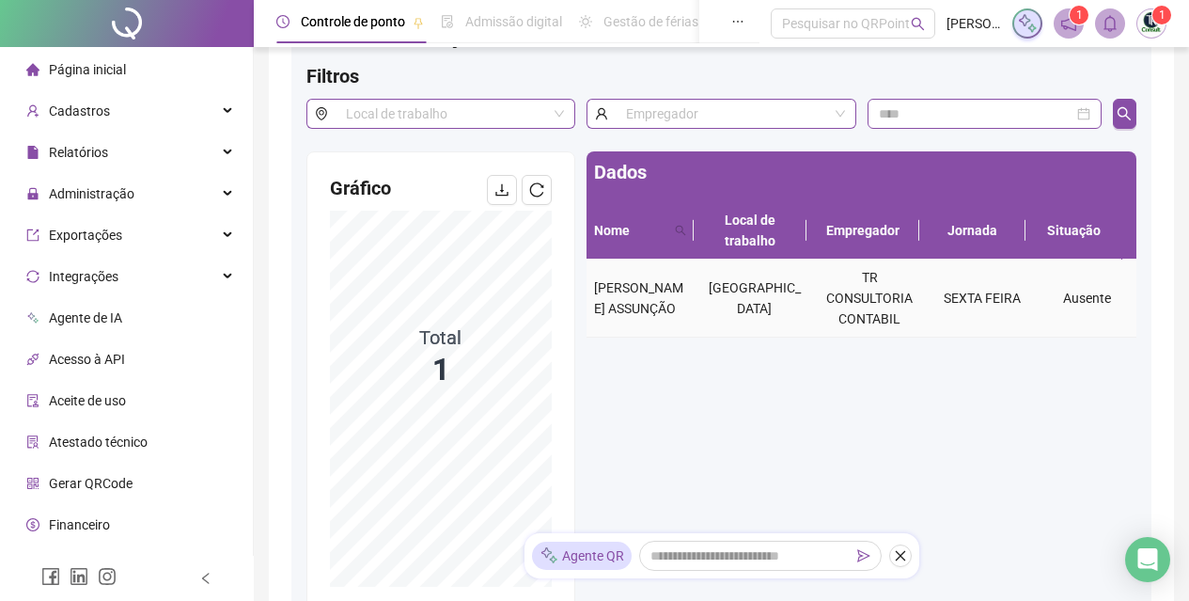
click at [664, 314] on div "[PERSON_NAME] ASSUNÇÃO" at bounding box center [641, 297] width 95 height 41
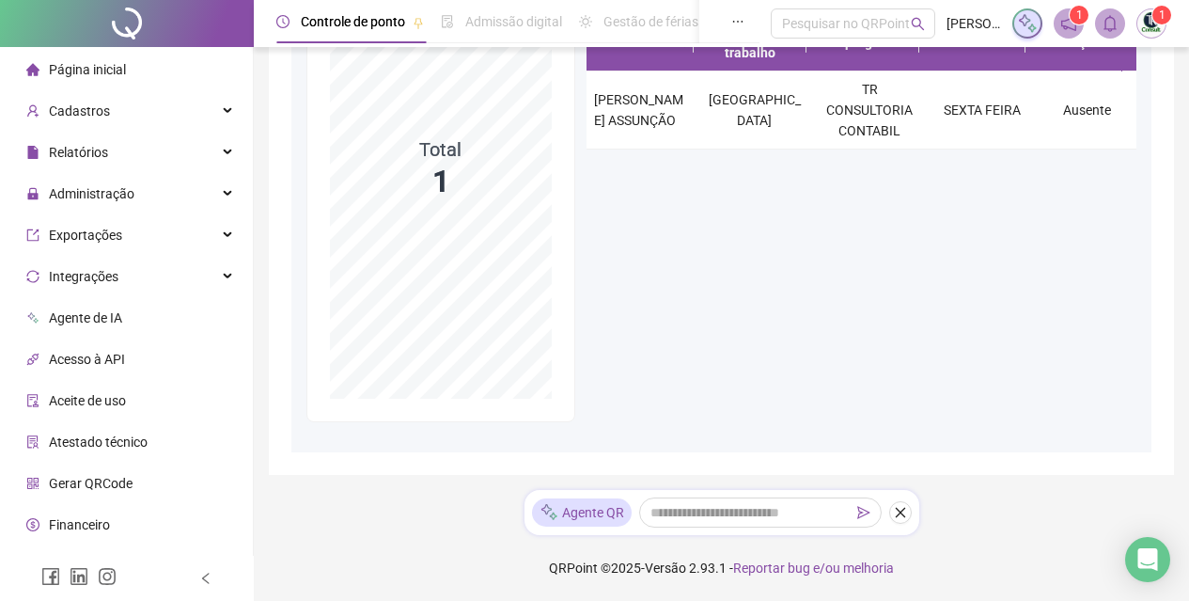
scroll to position [0, 0]
